Goal: Information Seeking & Learning: Learn about a topic

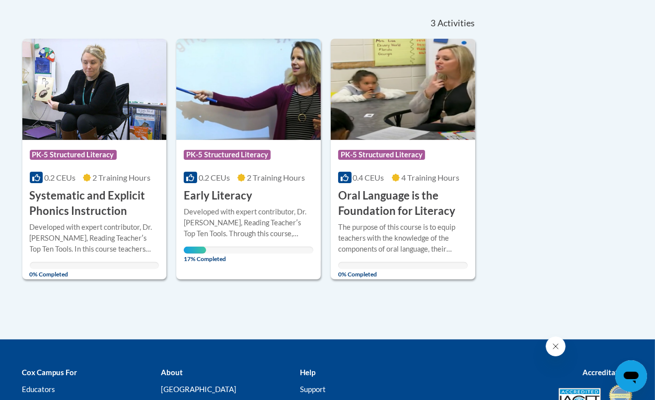
scroll to position [242, 0]
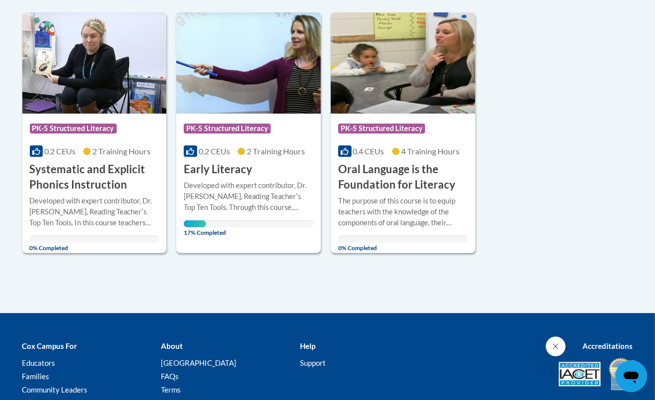
click at [221, 172] on h3 "Early Literacy" at bounding box center [218, 169] width 69 height 15
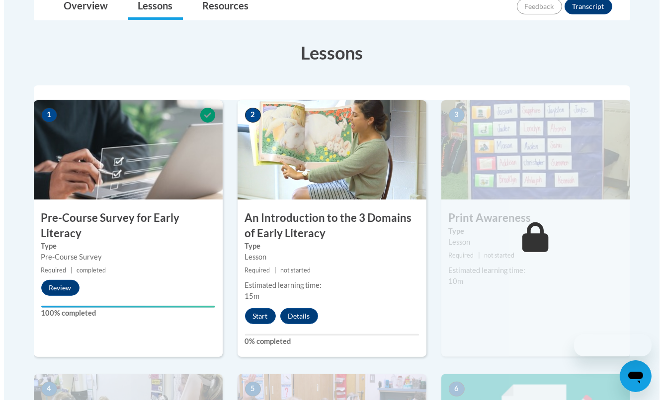
scroll to position [248, 0]
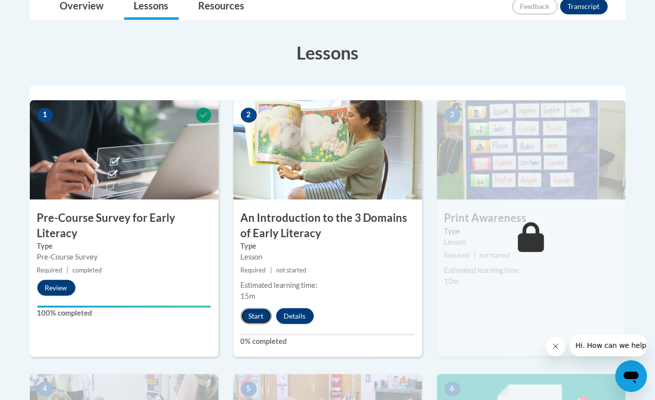
click at [259, 319] on button "Start" at bounding box center [256, 317] width 31 height 16
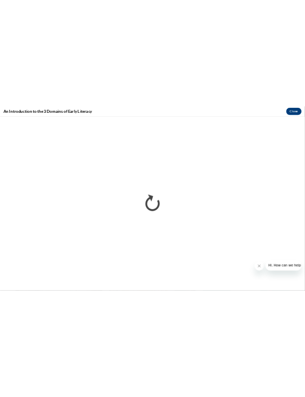
scroll to position [0, 0]
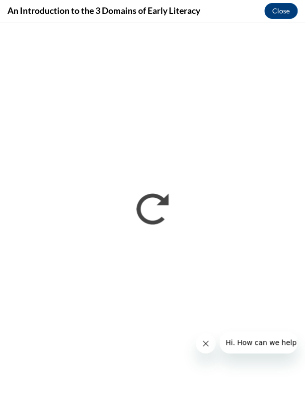
click at [204, 347] on icon "Close message from company" at bounding box center [206, 343] width 8 height 8
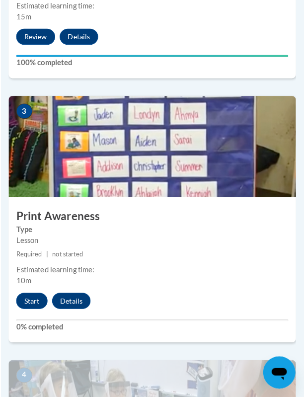
scroll to position [771, 0]
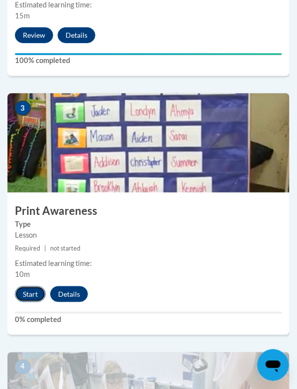
click at [29, 287] on button "Start" at bounding box center [30, 295] width 31 height 16
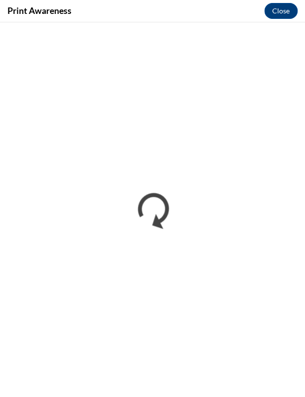
scroll to position [0, 0]
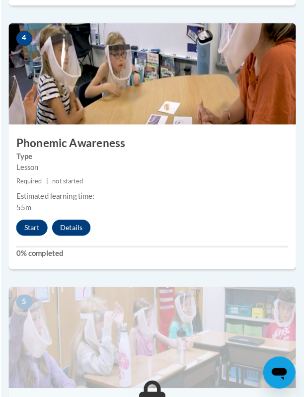
scroll to position [1140, 0]
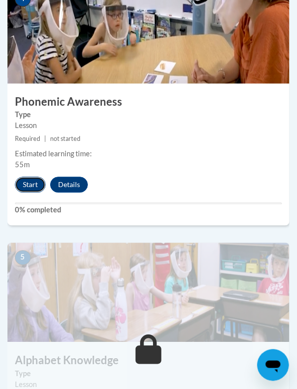
click at [22, 177] on button "Start" at bounding box center [30, 185] width 31 height 16
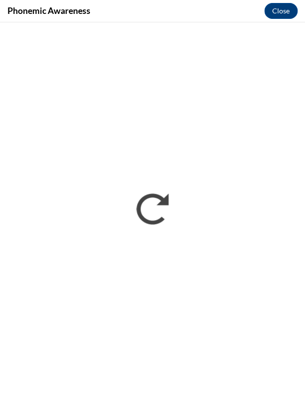
scroll to position [0, 0]
